Goal: Find specific page/section: Find specific page/section

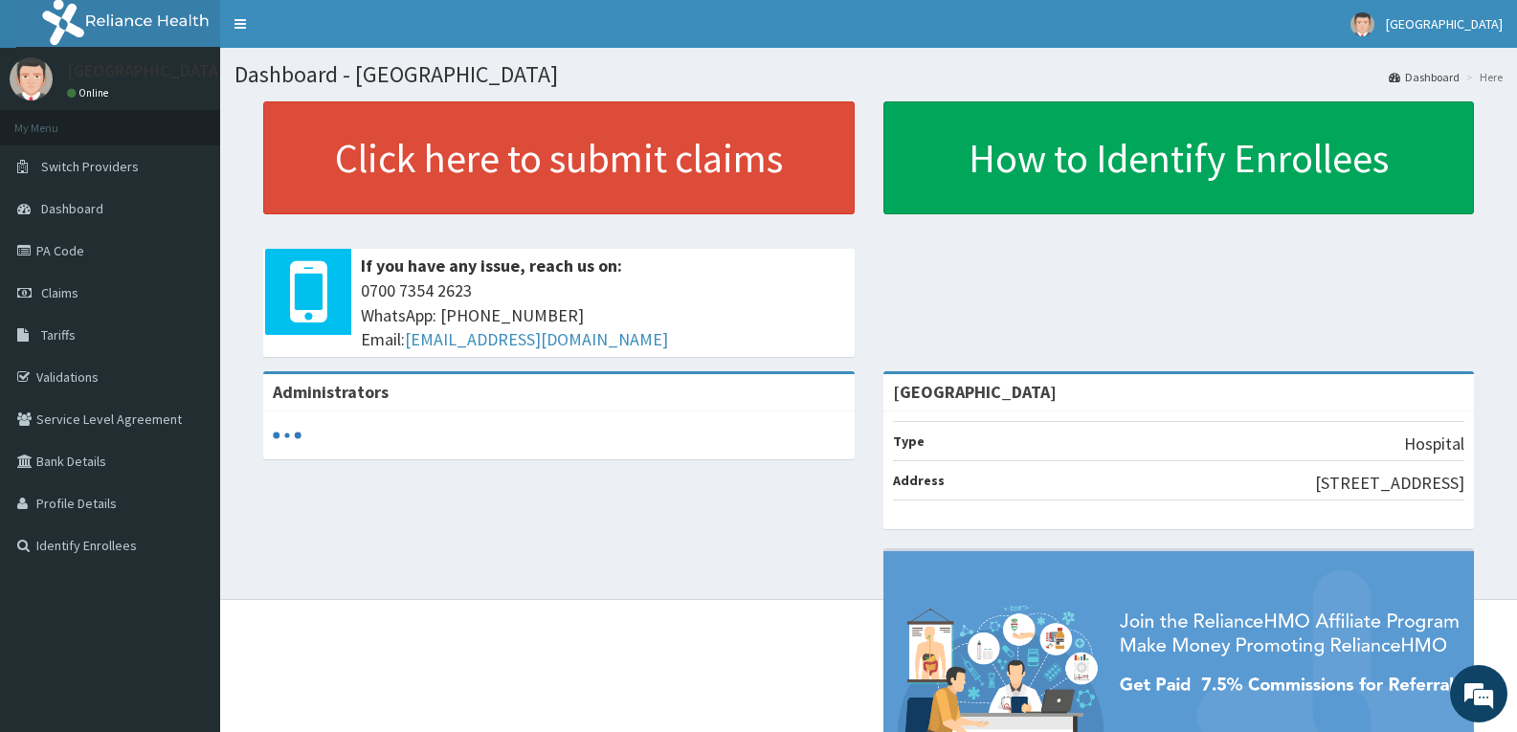
click at [62, 341] on span "Tariffs" at bounding box center [58, 334] width 34 height 17
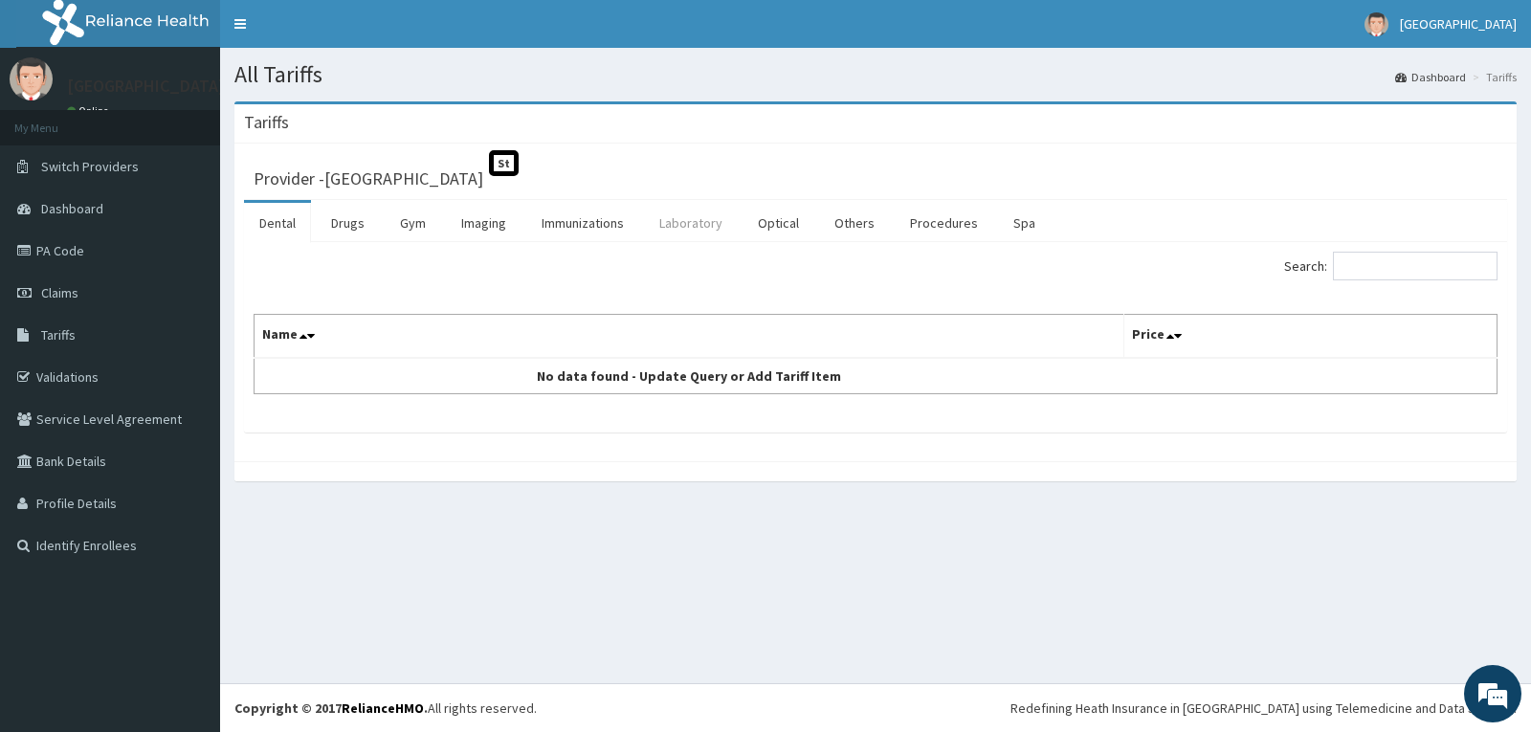
click at [698, 231] on link "Laboratory" at bounding box center [691, 223] width 94 height 40
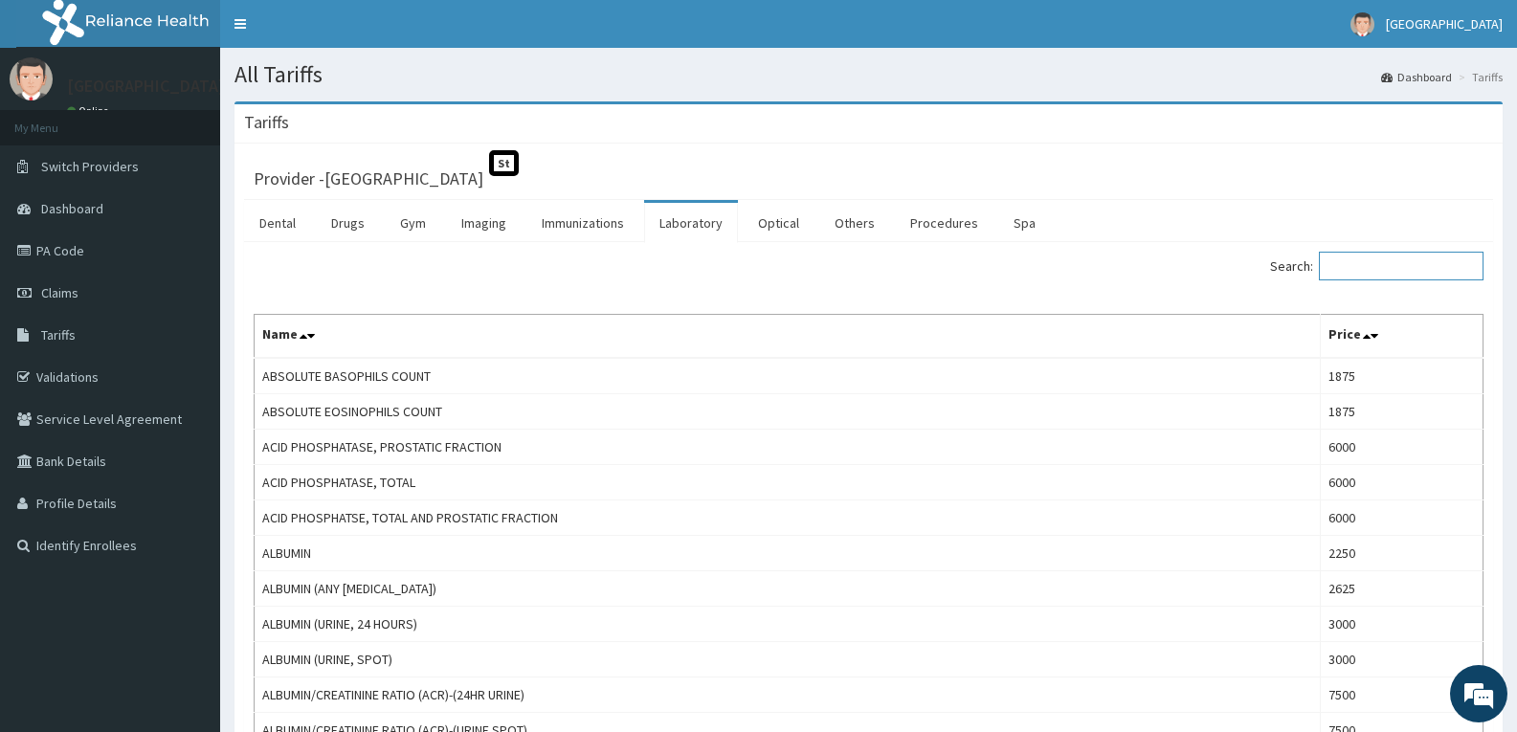
click at [1381, 274] on input "Search:" at bounding box center [1401, 266] width 165 height 29
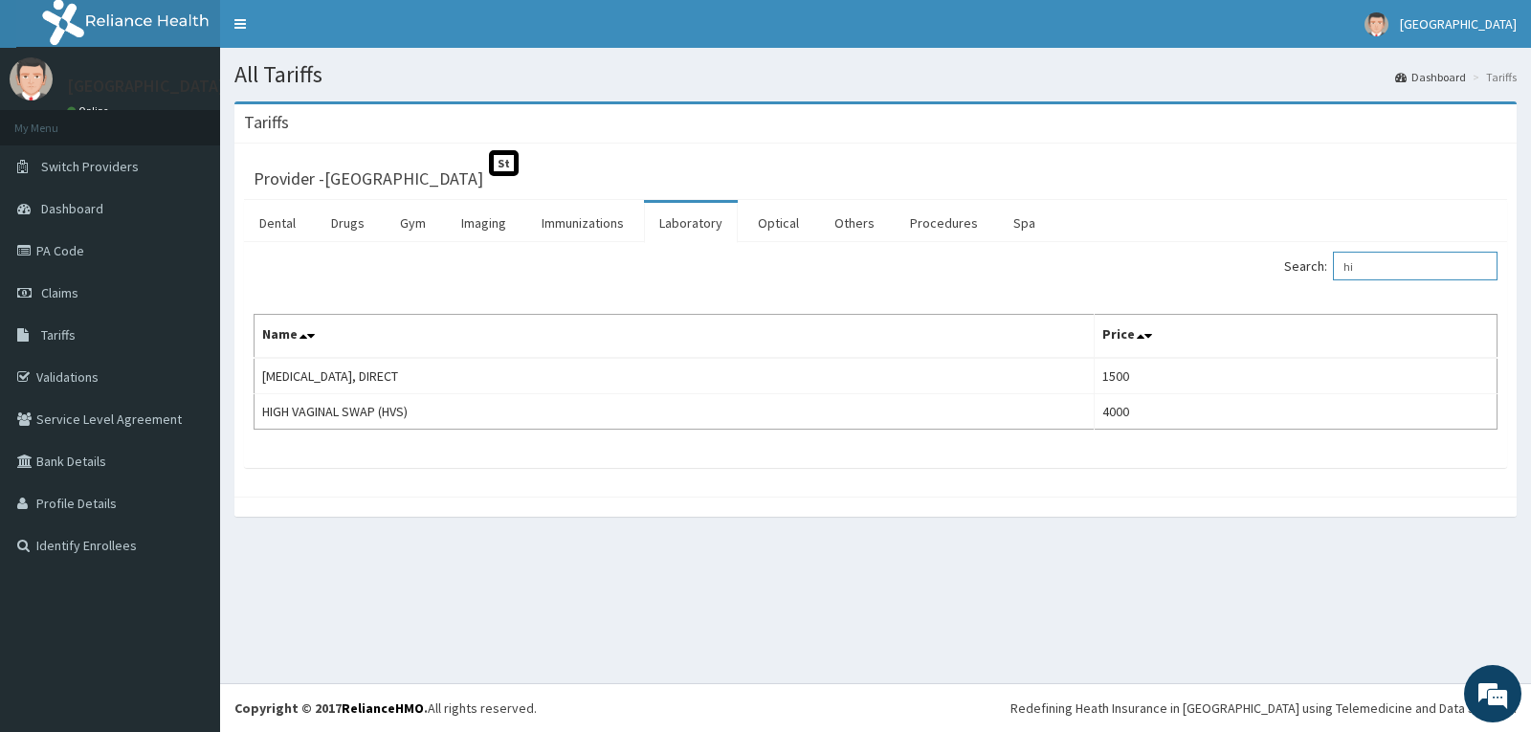
type input "h"
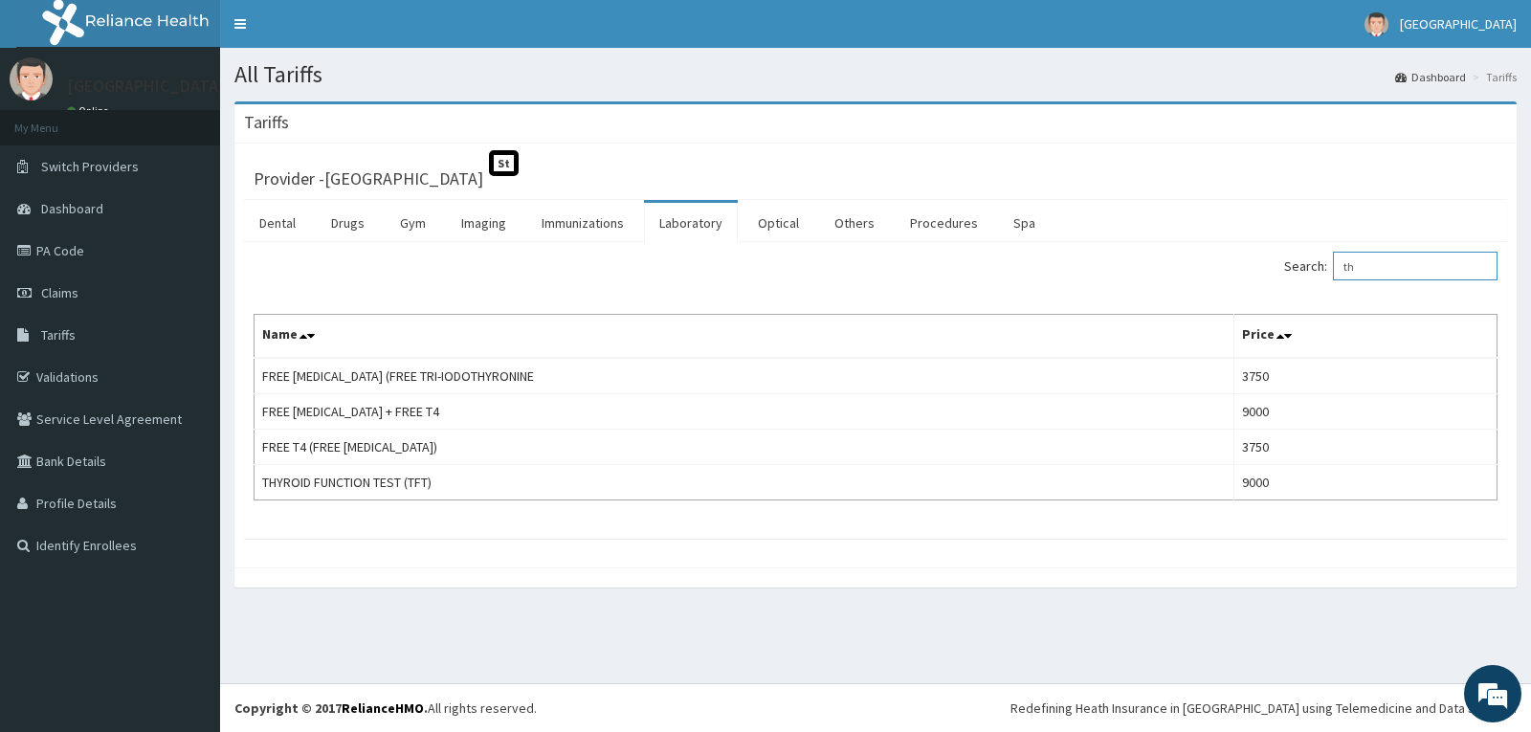
type input "t"
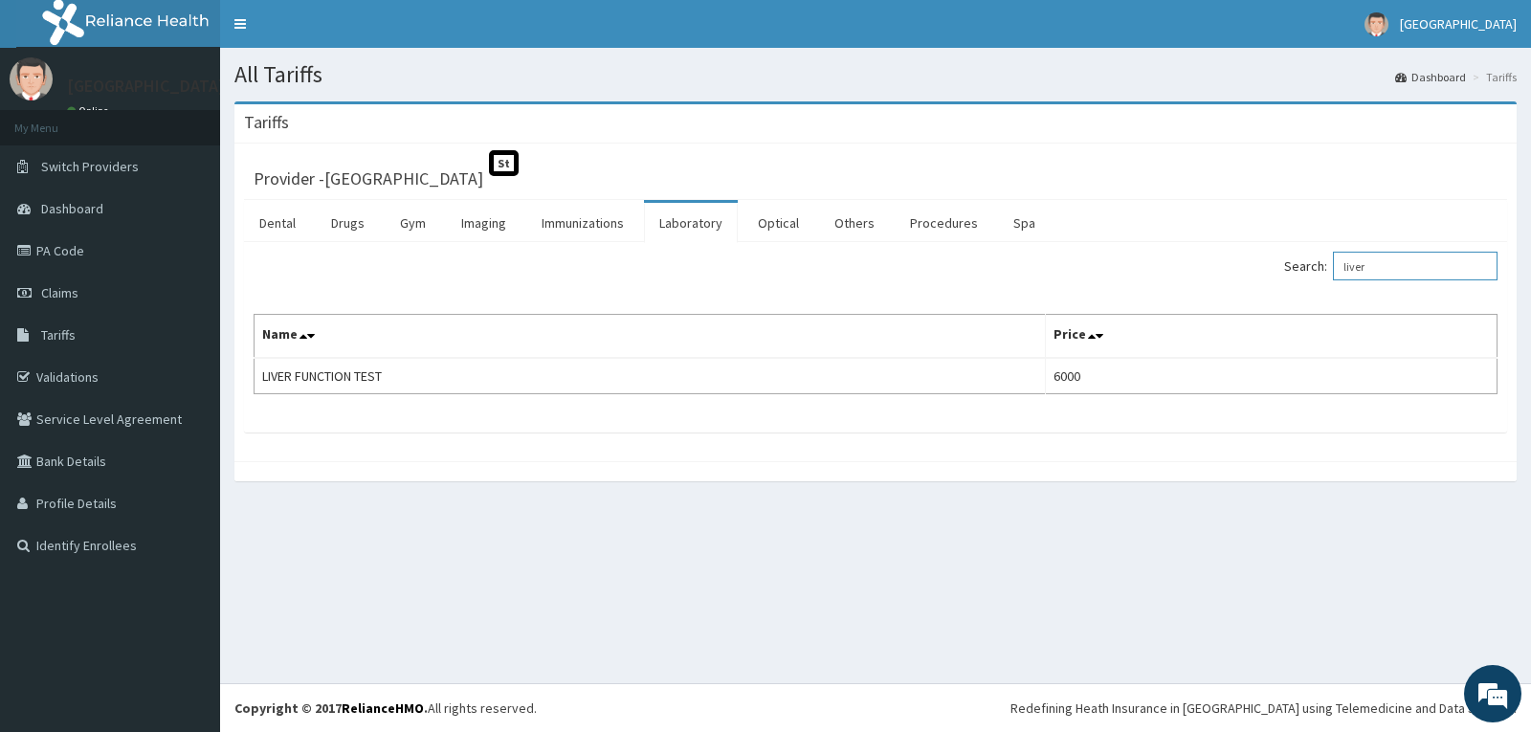
type input "liver"
